Goal: Information Seeking & Learning: Learn about a topic

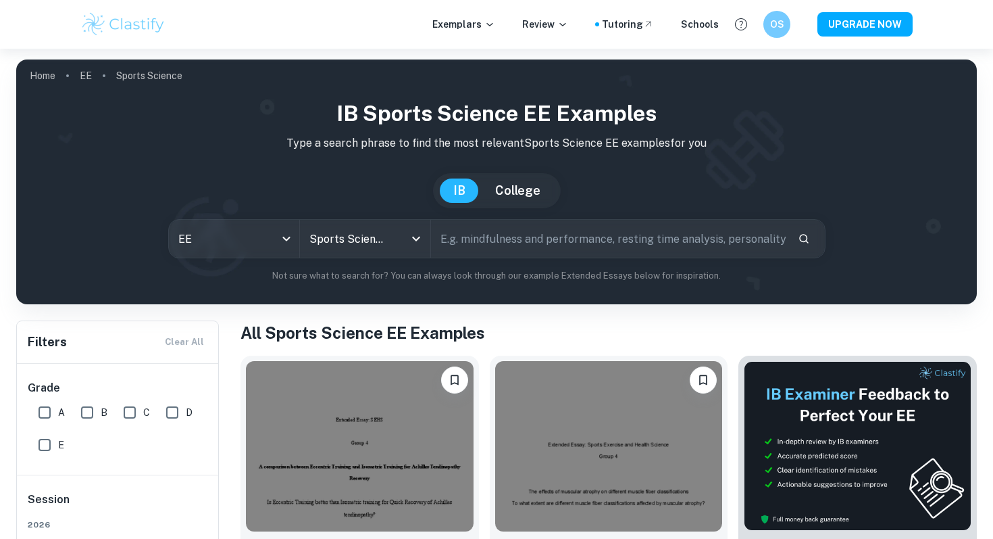
scroll to position [245, 0]
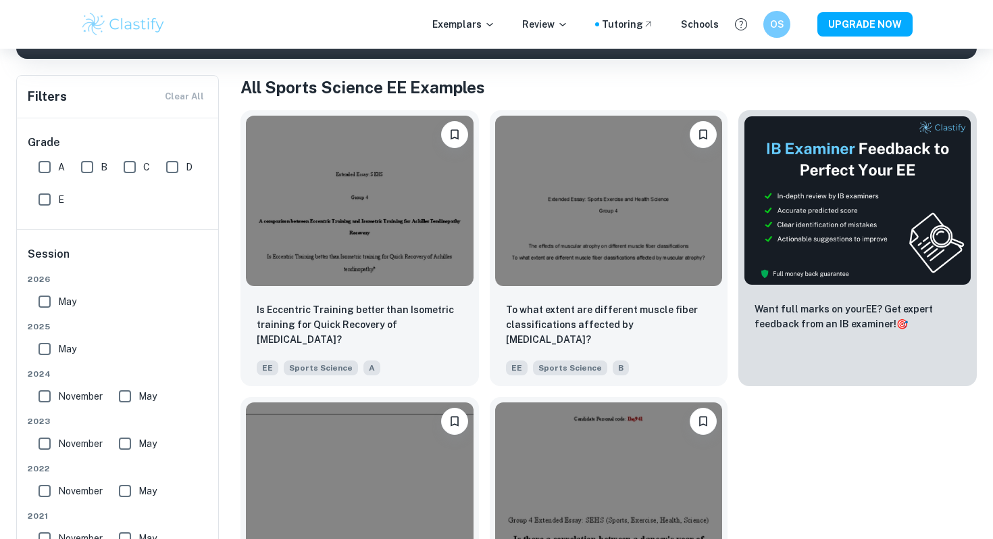
click at [429, 201] on img at bounding box center [360, 201] width 228 height 170
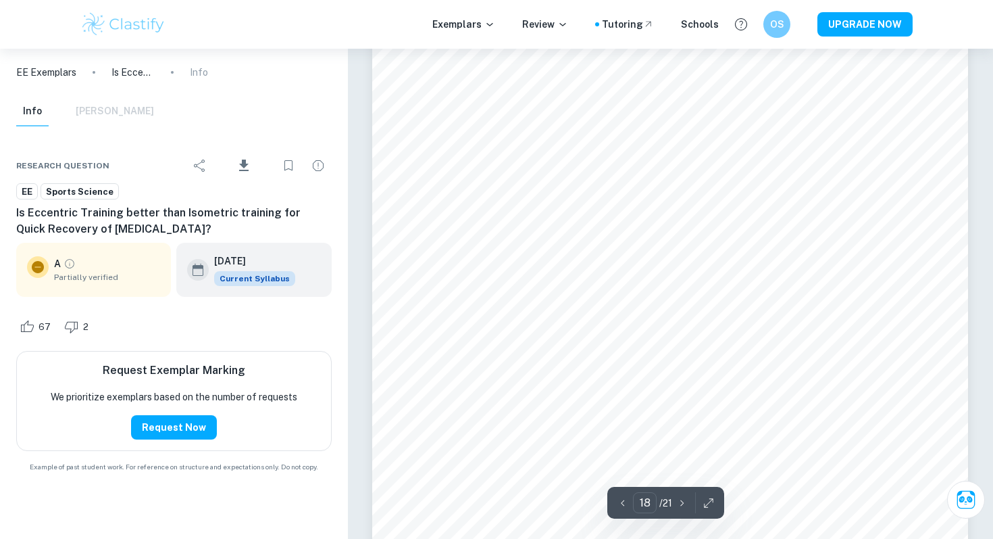
scroll to position [13691, 0]
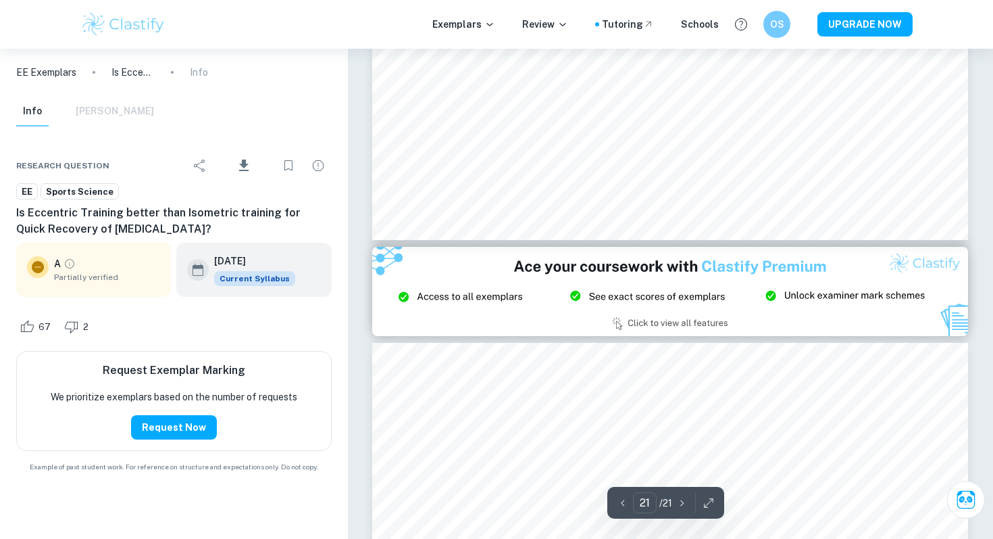
type input "20"
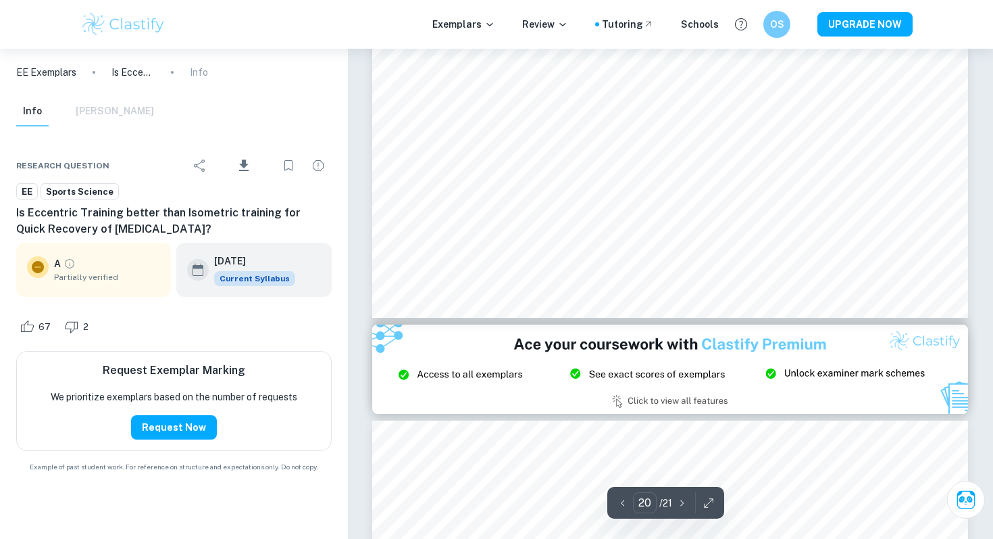
scroll to position [15543, 0]
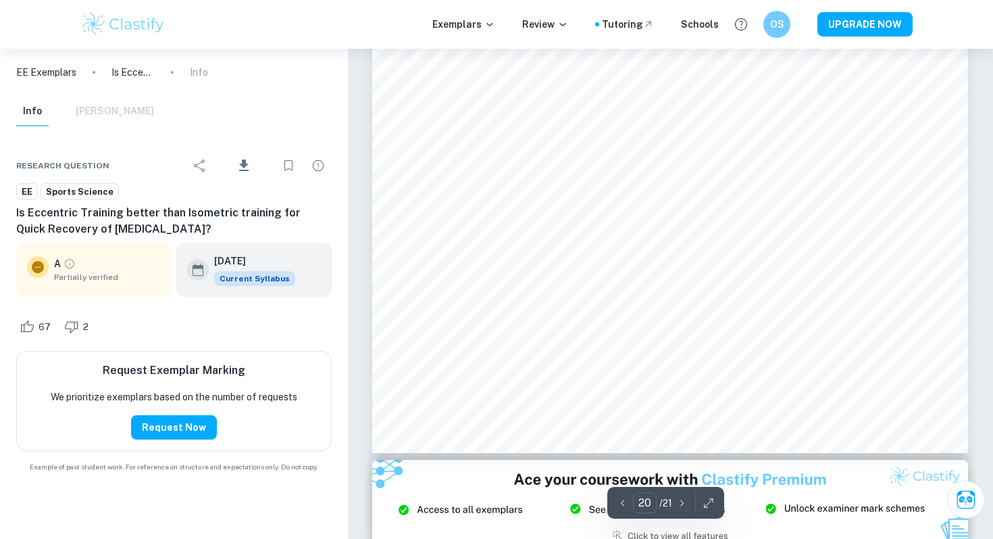
scroll to position [245, 0]
